Goal: Transaction & Acquisition: Purchase product/service

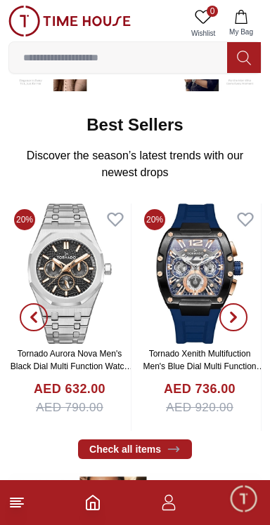
scroll to position [188, 0]
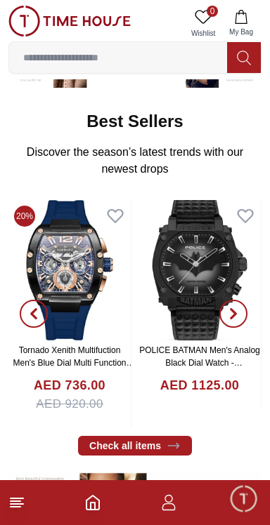
click at [237, 506] on span "Minimize live chat window" at bounding box center [243, 498] width 41 height 41
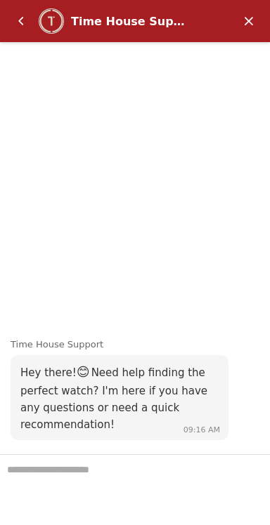
click at [244, 19] on em "Minimize" at bounding box center [249, 21] width 28 height 28
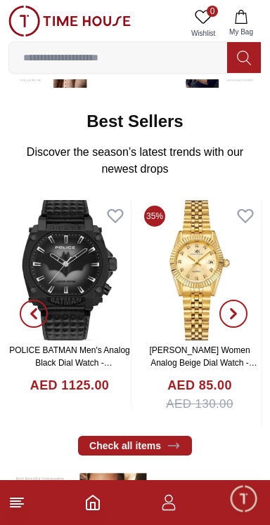
click at [175, 509] on icon "button" at bounding box center [168, 502] width 17 height 17
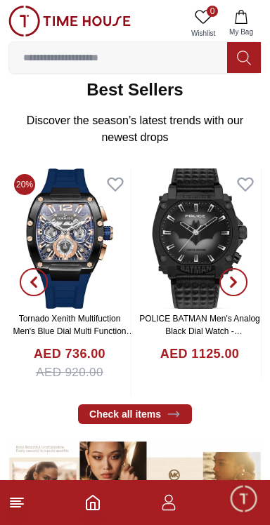
scroll to position [216, 0]
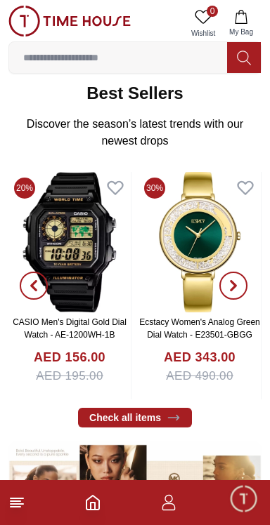
click at [52, 239] on button "button" at bounding box center [33, 286] width 51 height 228
click at [50, 192] on button "button" at bounding box center [33, 286] width 51 height 228
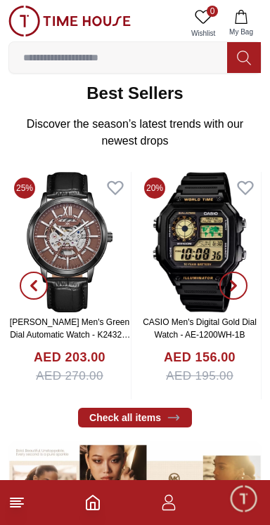
click at [176, 332] on link "CASIO Men's Digital Gold Dial Watch - AE-1200WH-1B" at bounding box center [200, 328] width 114 height 22
click at [202, 332] on link "CASIO Men's Digital Gold Dial Watch - AE-1200WH-1B" at bounding box center [200, 328] width 114 height 22
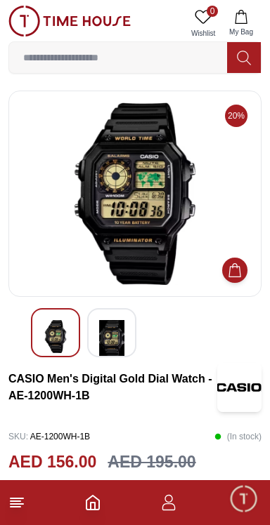
click at [150, 232] on img at bounding box center [134, 194] width 229 height 183
click at [112, 339] on img at bounding box center [111, 339] width 25 height 38
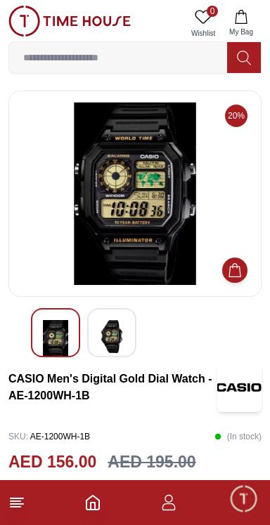
click at [77, 355] on div at bounding box center [55, 332] width 49 height 49
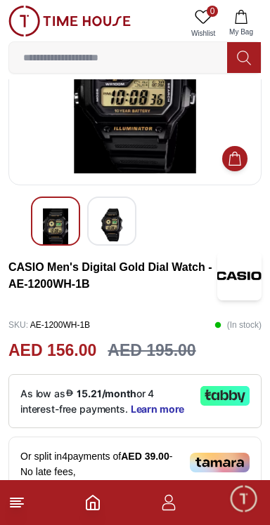
scroll to position [117, 0]
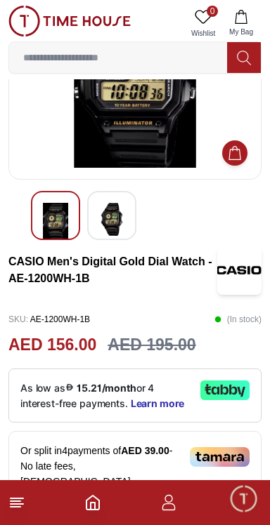
click at [195, 392] on div "As low as 15.21/month or 4 interest-free payments. Learn more" at bounding box center [134, 396] width 253 height 54
click at [233, 393] on icon at bounding box center [233, 389] width 8 height 10
click at [233, 388] on icon at bounding box center [224, 391] width 49 height 20
click at [69, 394] on p "As low as 15.21/month or 4 interest-free payments. Learn more" at bounding box center [104, 396] width 169 height 30
click at [71, 394] on p "As low as 15.21/month or 4 interest-free payments. Learn more" at bounding box center [104, 396] width 169 height 30
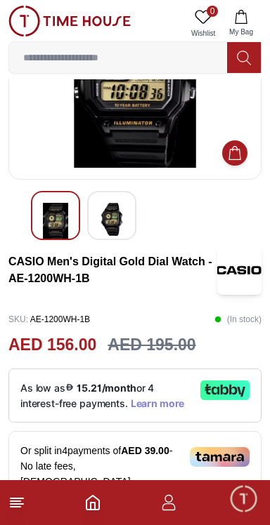
click at [168, 407] on span "Learn more" at bounding box center [158, 403] width 54 height 11
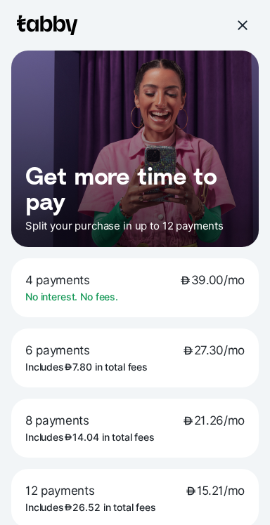
click at [122, 285] on p "4 payments 39.00/mo" at bounding box center [134, 280] width 219 height 15
click at [120, 285] on p "4 payments 39.00/mo" at bounding box center [134, 280] width 219 height 15
click at [215, 287] on span "39.00/mo" at bounding box center [212, 280] width 65 height 15
click at [244, 20] on div at bounding box center [241, 25] width 16 height 16
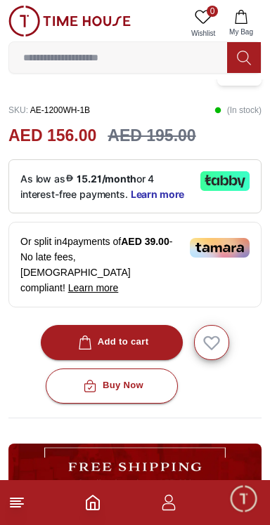
scroll to position [324, 0]
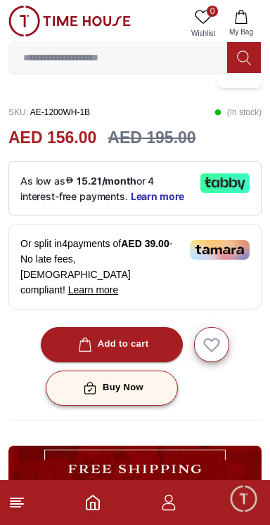
click at [144, 372] on button "Buy Now" at bounding box center [112, 388] width 132 height 35
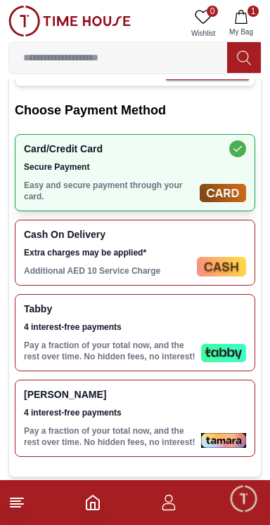
scroll to position [324, 0]
